Goal: Browse casually

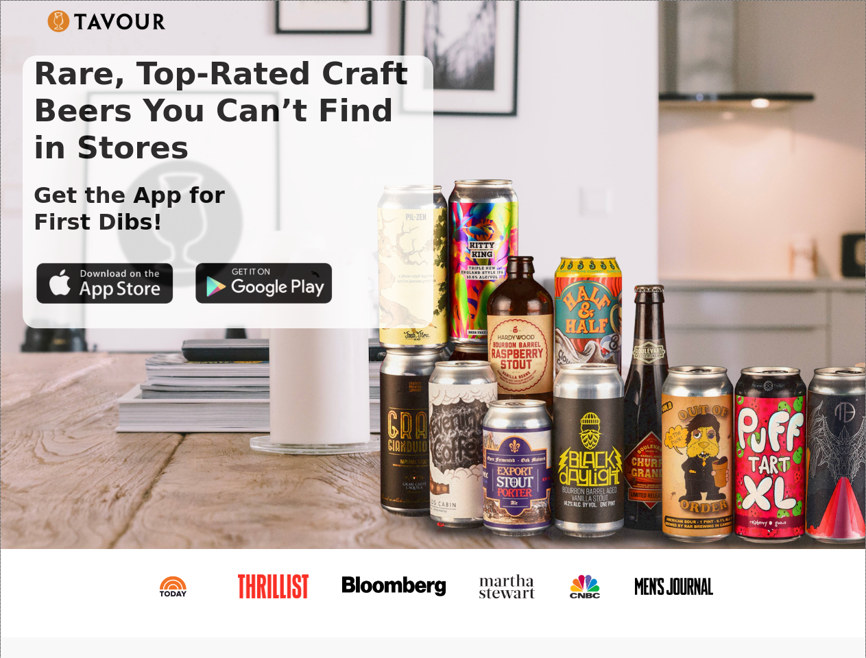
click at [106, 21] on img at bounding box center [106, 21] width 119 height 22
